Goal: Information Seeking & Learning: Check status

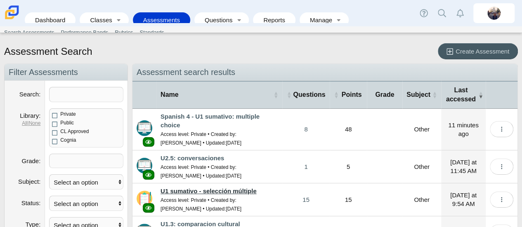
click at [229, 189] on link "U1 sumativo - selección múltiple" at bounding box center [208, 191] width 96 height 7
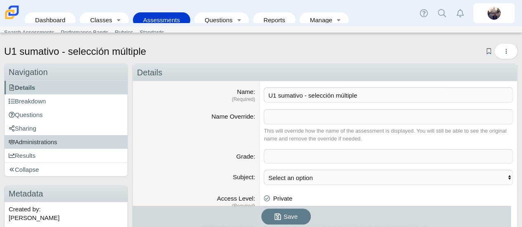
click at [66, 141] on link "Administrations" at bounding box center [66, 142] width 123 height 14
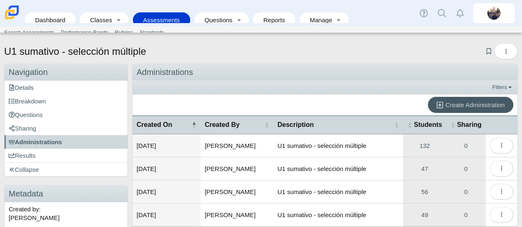
click at [61, 155] on link "Results" at bounding box center [66, 156] width 123 height 14
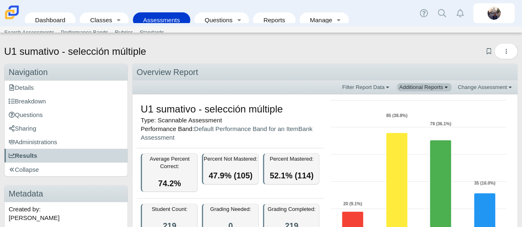
click at [413, 85] on link "Additional Reports" at bounding box center [424, 87] width 54 height 8
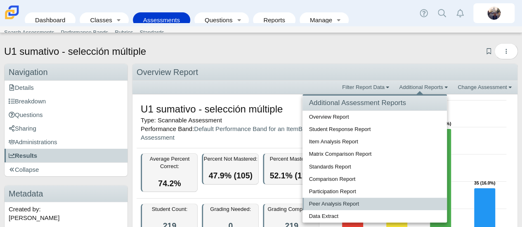
click at [334, 201] on link "Peer Analysis Report" at bounding box center [374, 204] width 144 height 12
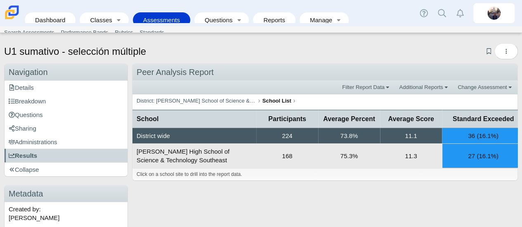
click at [295, 156] on td "168" at bounding box center [287, 156] width 62 height 24
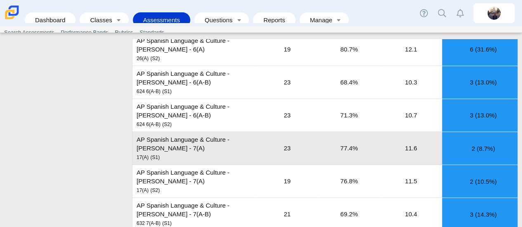
scroll to position [681, 0]
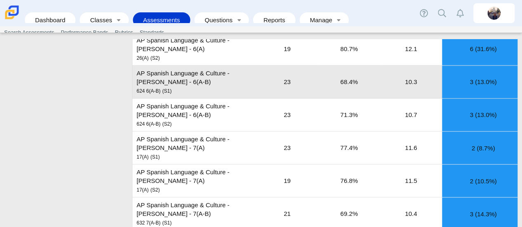
click at [285, 71] on td "23" at bounding box center [287, 82] width 62 height 33
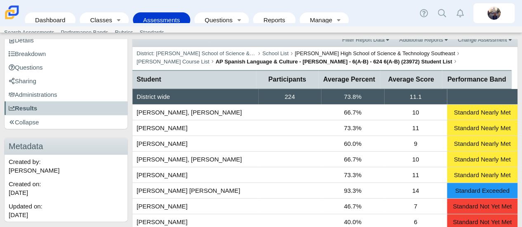
scroll to position [0, 0]
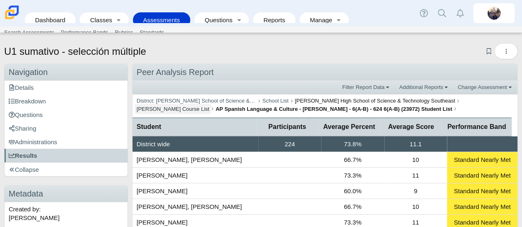
click at [212, 104] on link "Britta Barnhart Course List" at bounding box center [172, 109] width 77 height 10
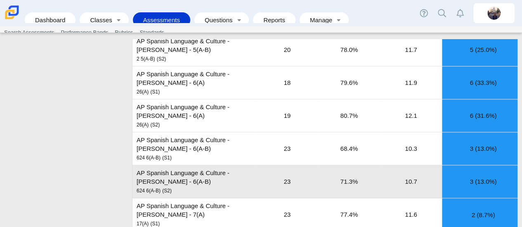
scroll to position [615, 0]
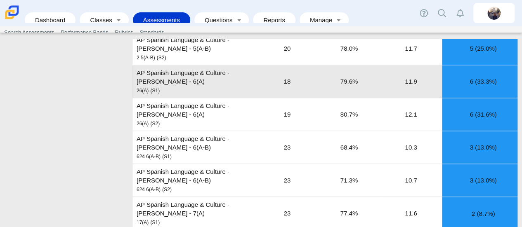
click at [196, 65] on td "AP Spanish Language & Culture - Barnhart - 6(A) 26(A) (S1)" at bounding box center [194, 81] width 124 height 33
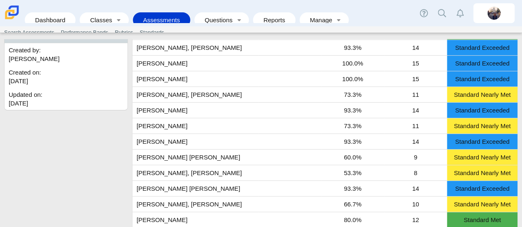
scroll to position [0, 0]
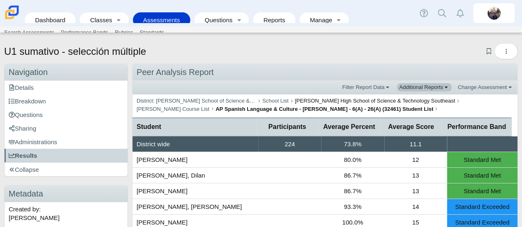
click at [408, 87] on link "Additional Reports" at bounding box center [424, 87] width 54 height 8
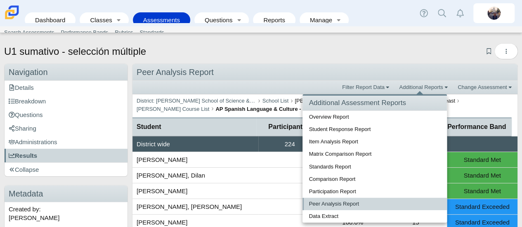
click at [327, 203] on link "Peer Analysis Report" at bounding box center [374, 204] width 144 height 12
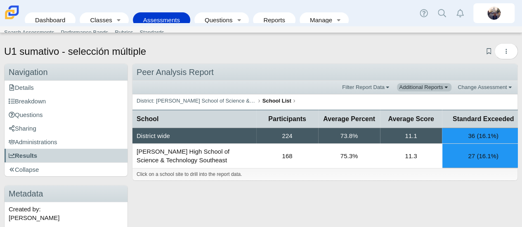
click at [428, 87] on link "Additional Reports" at bounding box center [424, 87] width 54 height 8
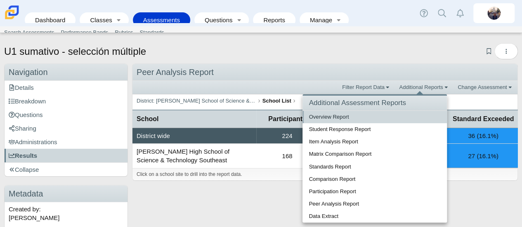
click at [381, 117] on link "Overview Report" at bounding box center [374, 117] width 144 height 12
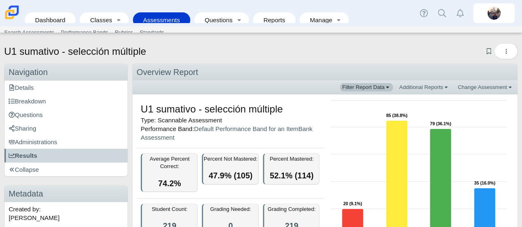
click at [375, 83] on link "Filter Report Data" at bounding box center [366, 87] width 53 height 8
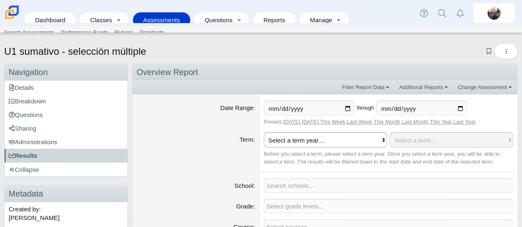
click at [354, 141] on select "Select a term year… 2026 2025 2024 2023 2022 2021" at bounding box center [326, 139] width 124 height 15
select select "2026"
click at [264, 132] on select "Select a term year… 2026 2025 2024 2023 2022 2021" at bounding box center [326, 139] width 124 height 15
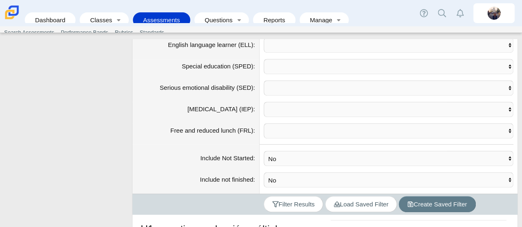
scroll to position [301, 0]
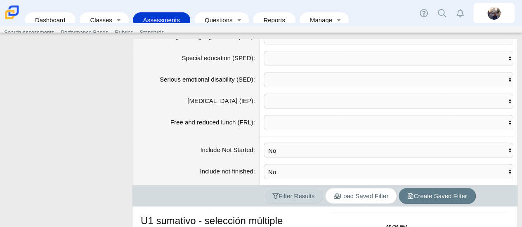
click at [295, 193] on span "Filter Results" at bounding box center [293, 196] width 42 height 7
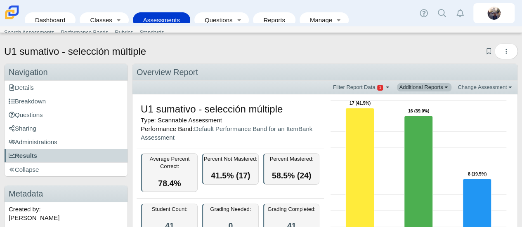
click at [420, 89] on link "Additional Reports" at bounding box center [424, 87] width 54 height 8
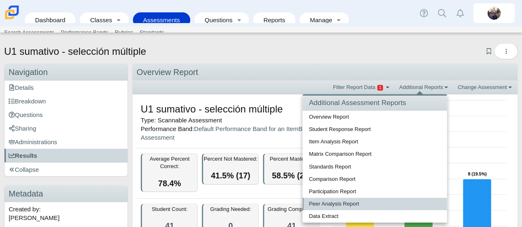
click at [337, 201] on link "Peer Analysis Report" at bounding box center [374, 204] width 144 height 12
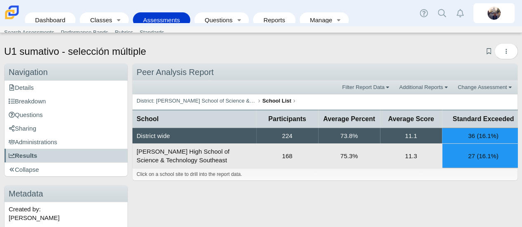
click at [307, 151] on td "168" at bounding box center [287, 156] width 62 height 24
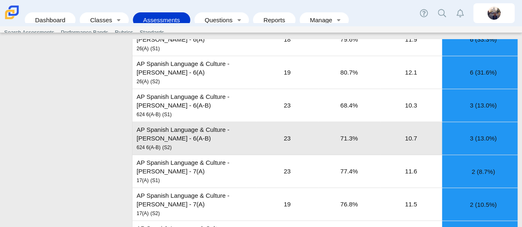
scroll to position [656, 0]
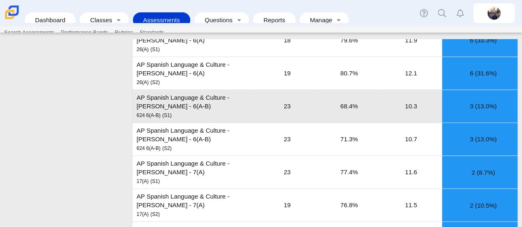
click at [208, 90] on td "AP Spanish Language & Culture - [PERSON_NAME] - 6(A-B) 624 6(A-B) (S1)" at bounding box center [194, 106] width 124 height 33
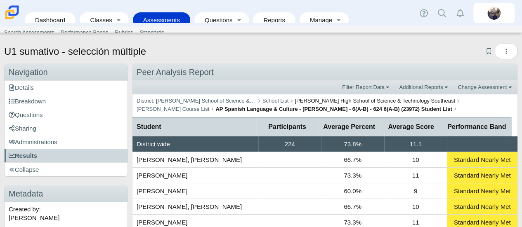
scroll to position [0, 0]
click at [212, 104] on link "[PERSON_NAME] Course List" at bounding box center [172, 109] width 77 height 10
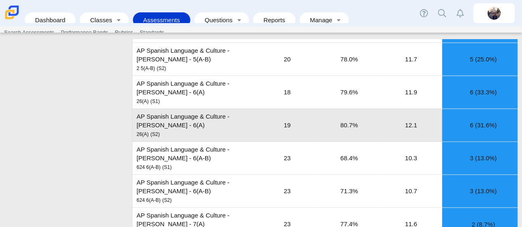
scroll to position [605, 0]
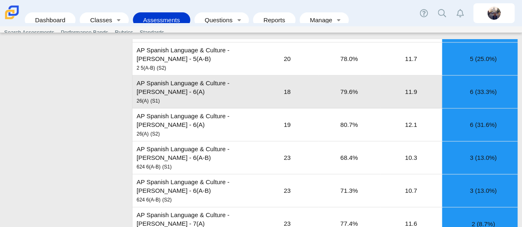
click at [196, 75] on td "AP Spanish Language & Culture - [PERSON_NAME] - 6(A) 26(A) (S1)" at bounding box center [194, 91] width 124 height 33
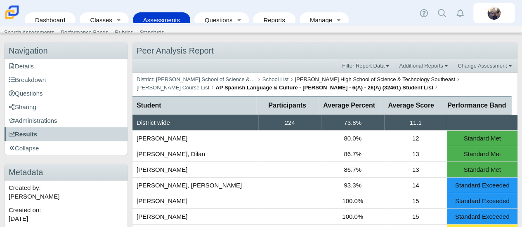
scroll to position [10, 0]
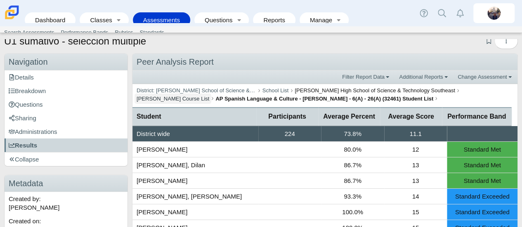
click at [212, 94] on link "[PERSON_NAME] Course List" at bounding box center [172, 99] width 77 height 10
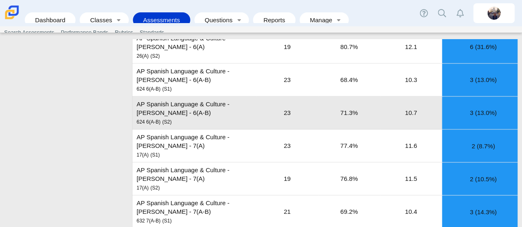
scroll to position [683, 0]
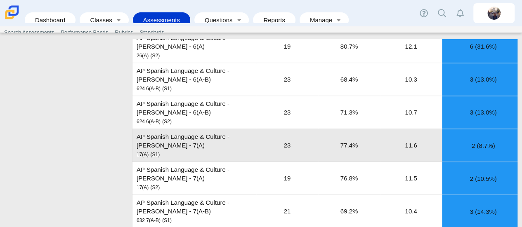
click at [204, 144] on td "AP Spanish Language & Culture - [PERSON_NAME] - 7(A) 17(A) (S1)" at bounding box center [194, 145] width 124 height 33
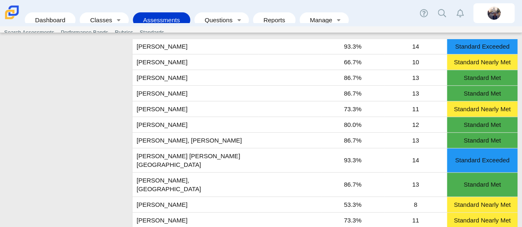
scroll to position [302, 0]
